Goal: Navigation & Orientation: Find specific page/section

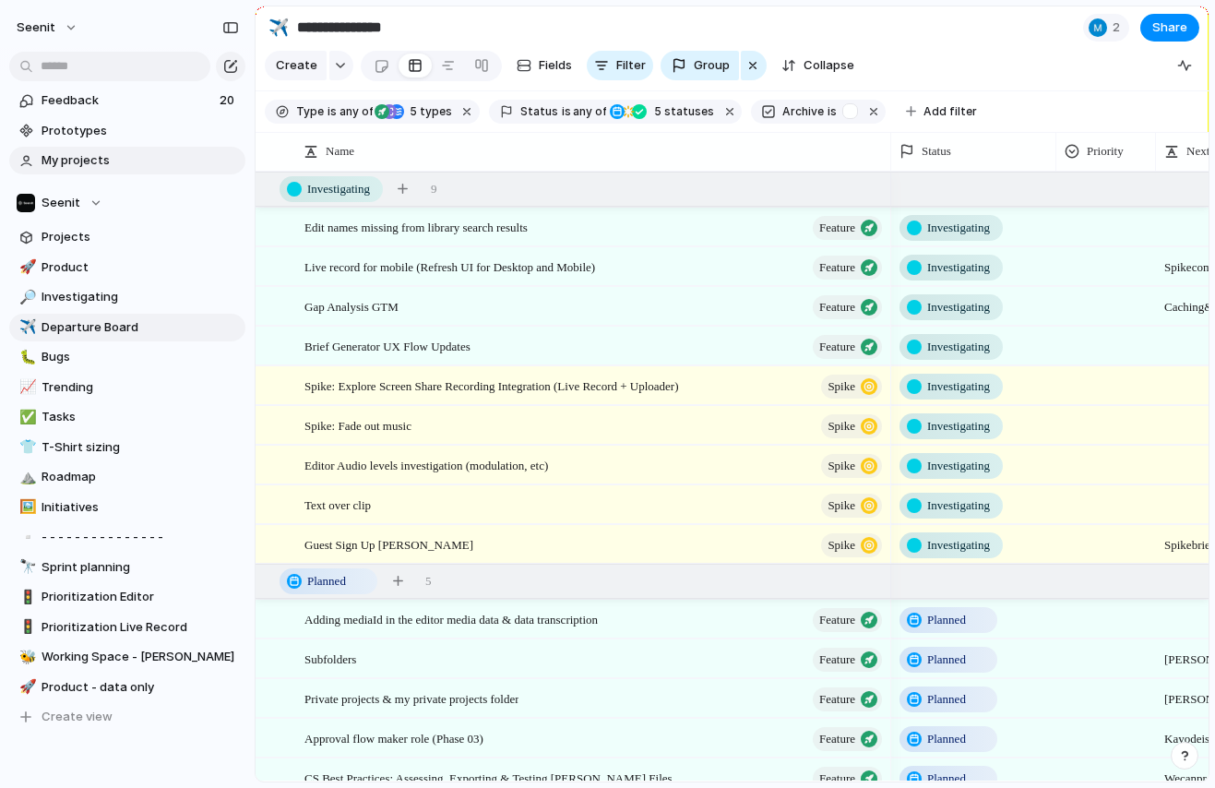
click at [116, 157] on span "My projects" at bounding box center [140, 160] width 197 height 18
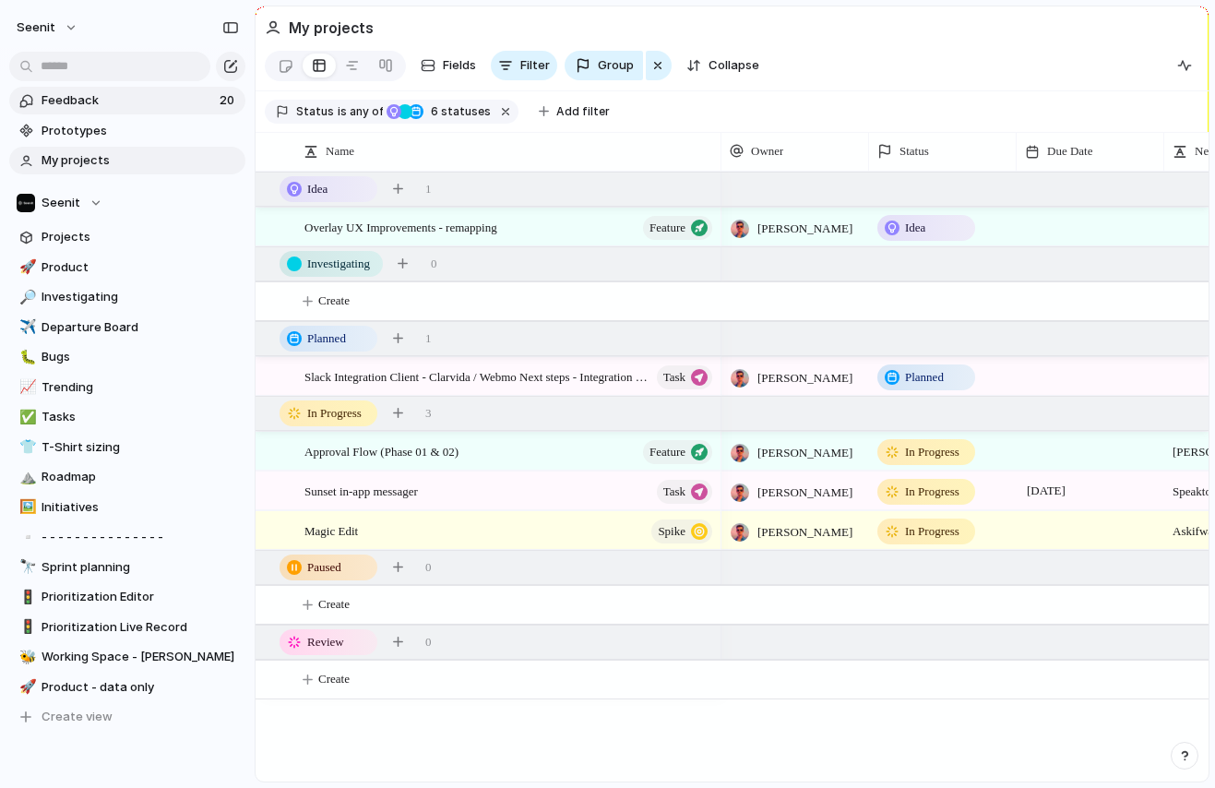
click at [114, 102] on span "Feedback" at bounding box center [128, 100] width 173 height 18
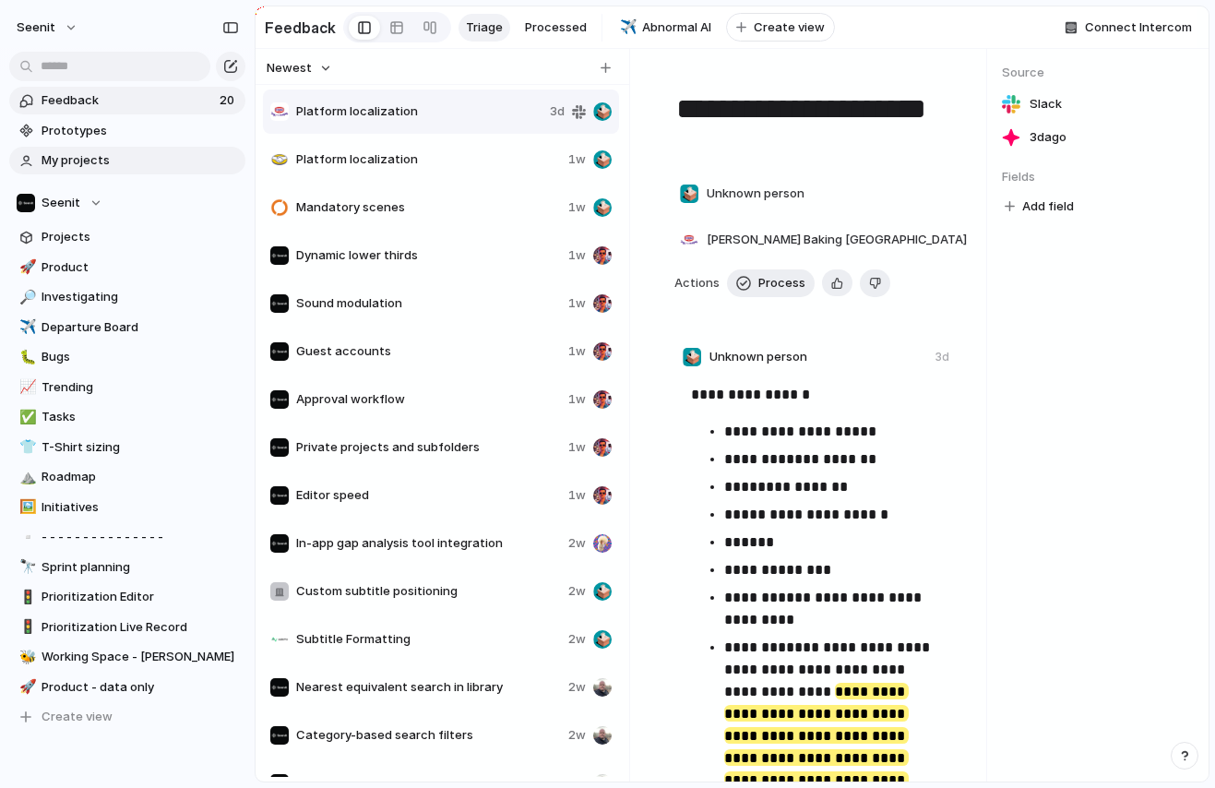
click at [111, 156] on span "My projects" at bounding box center [140, 160] width 197 height 18
